Goal: Navigation & Orientation: Go to known website

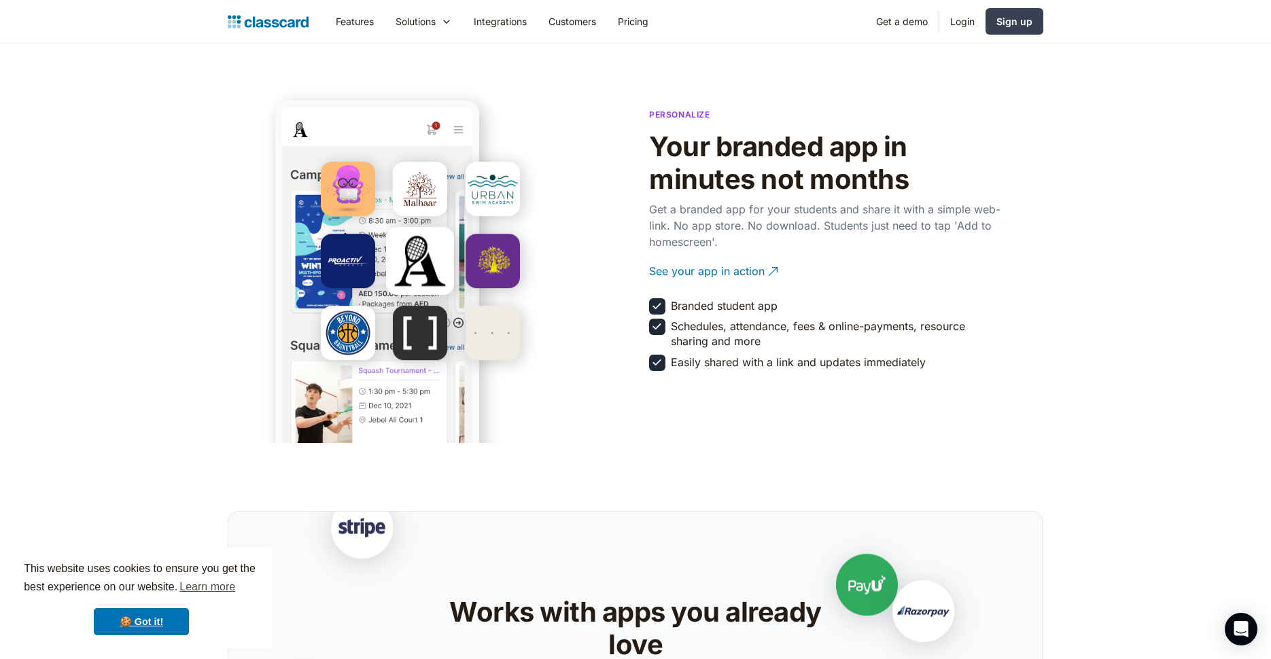
scroll to position [2324, 0]
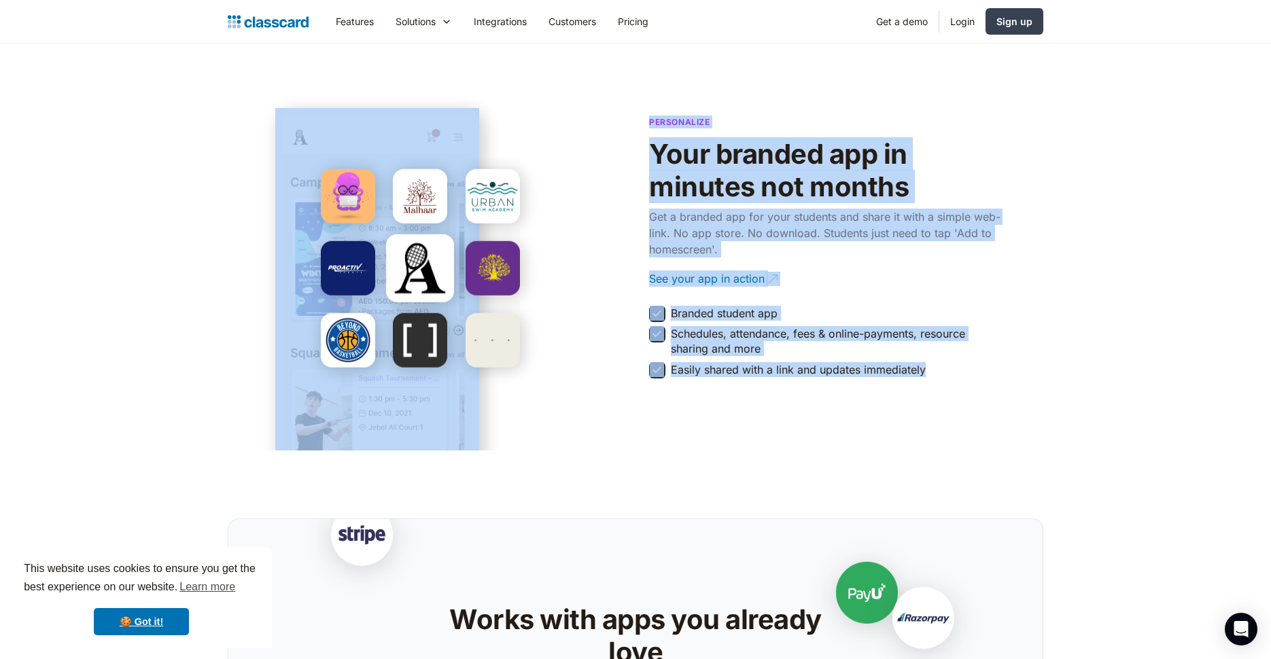
drag, startPoint x: 1030, startPoint y: 396, endPoint x: 821, endPoint y: 86, distance: 374.4
click at [819, 74] on section "Personalize Your branded app in minutes not months Get a branded app for your s…" at bounding box center [635, 245] width 1271 height 410
click at [830, 122] on div "Personalize Your branded app in minutes not months Get a branded app for your s…" at bounding box center [825, 246] width 353 height 274
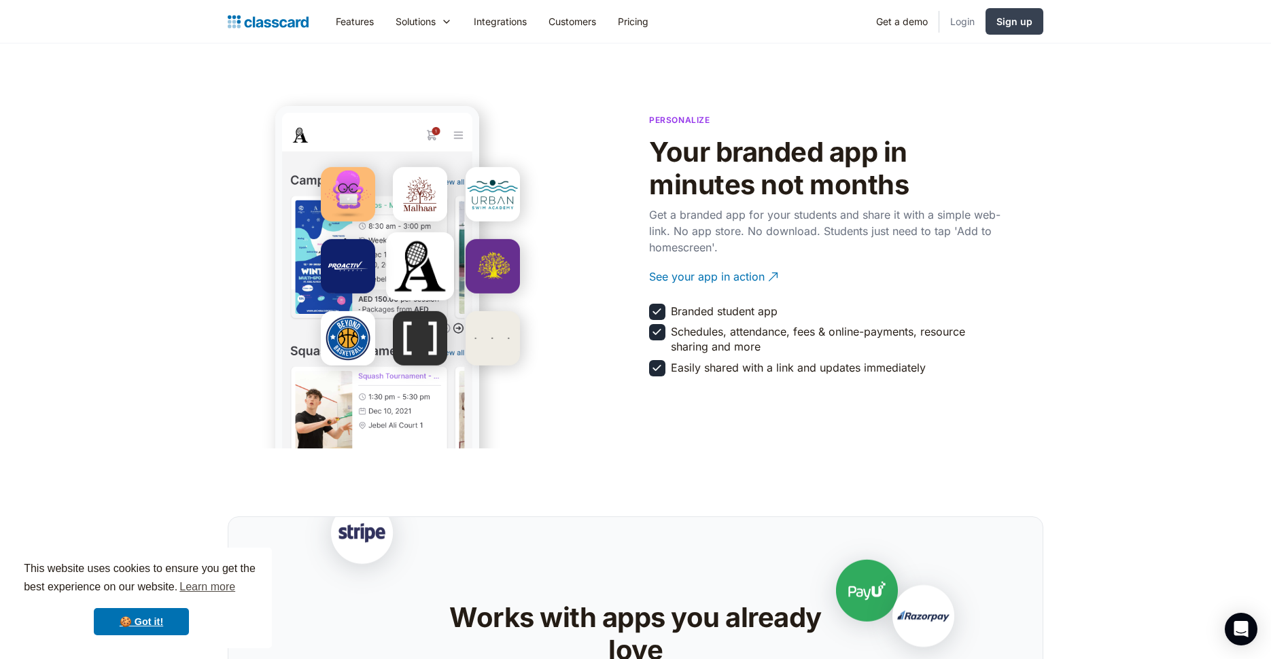
click at [963, 17] on link "Login" at bounding box center [962, 21] width 46 height 31
click at [963, 20] on link "Login" at bounding box center [962, 21] width 46 height 31
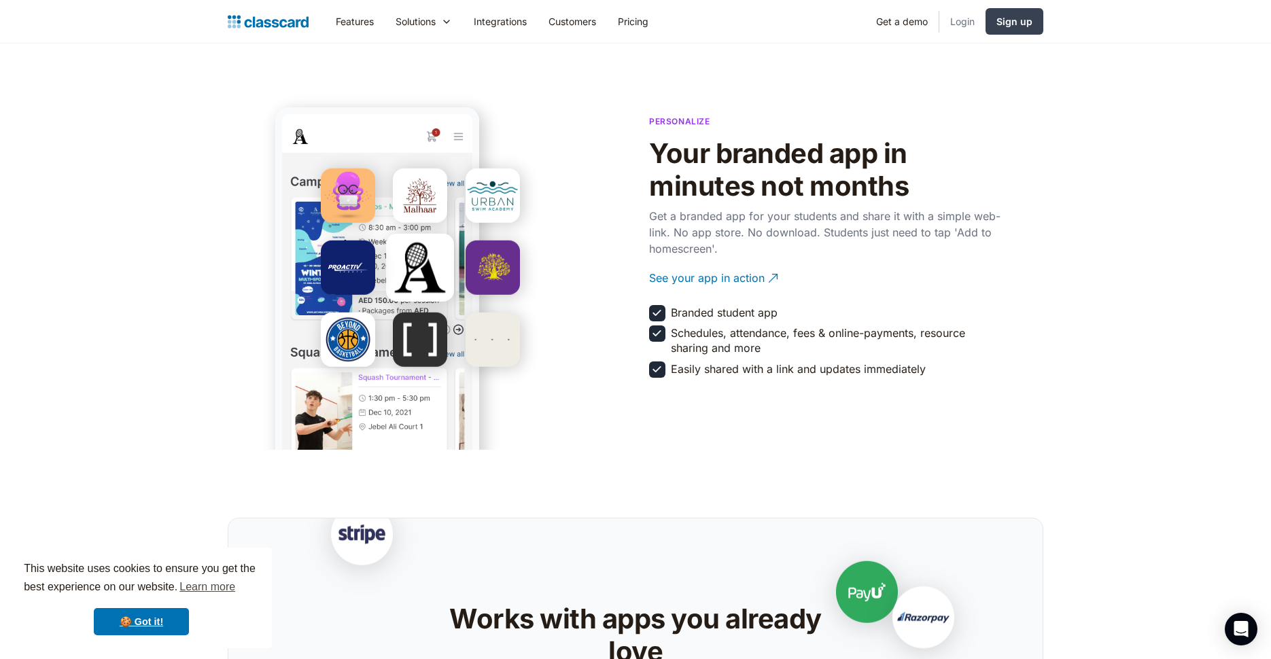
scroll to position [2333, 0]
